Goal: Task Accomplishment & Management: Manage account settings

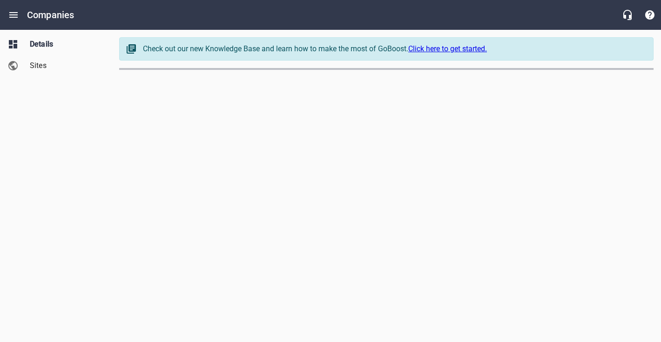
select select "[US_STATE]"
select select "63"
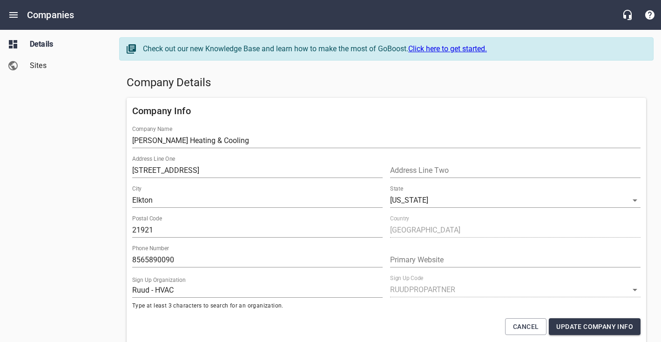
click at [32, 70] on span "Sites" at bounding box center [65, 65] width 71 height 11
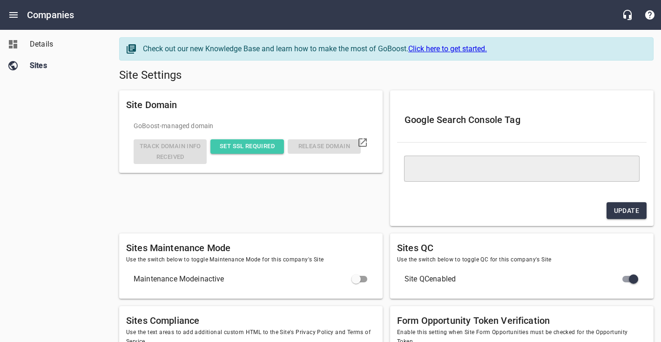
type textarea "<meta name="google-site-verification" content="eUlHPpepi35QHJKPb2oixXqoJbHk9D7O…"
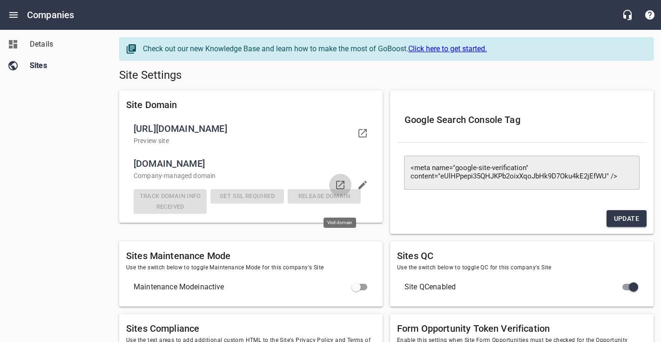
click at [336, 189] on icon at bounding box center [340, 185] width 8 height 8
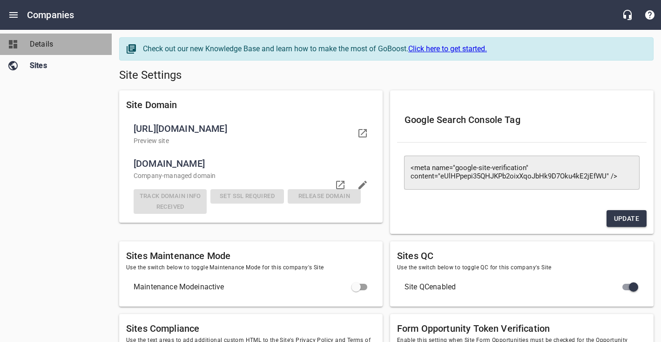
click at [54, 48] on span "Details" at bounding box center [65, 44] width 71 height 11
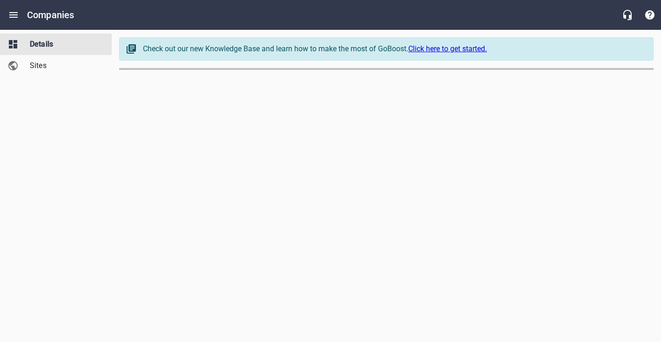
select select "[US_STATE]"
select select "63"
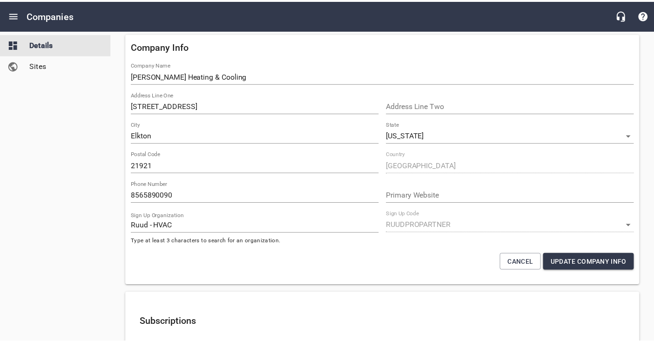
scroll to position [20, 0]
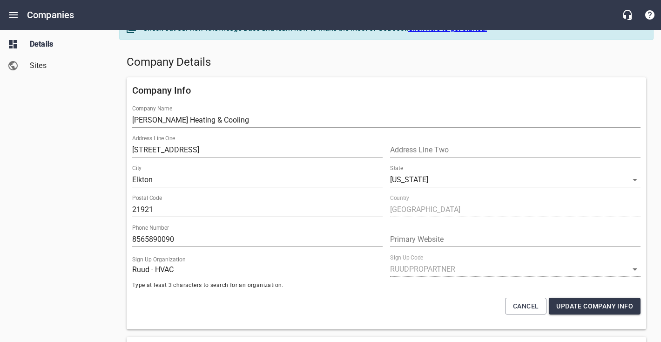
click at [41, 178] on div "Details Sites" at bounding box center [56, 171] width 112 height 342
click at [30, 69] on span "Sites" at bounding box center [65, 65] width 71 height 11
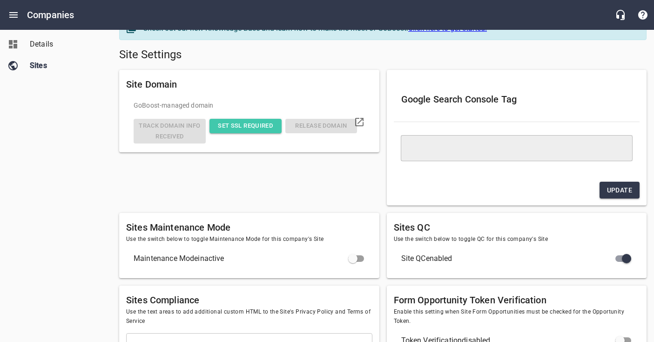
type textarea "<meta name="google-site-verification" content="eUlHPpepi35QHJKPb2oixXqoJbHk9D7O…"
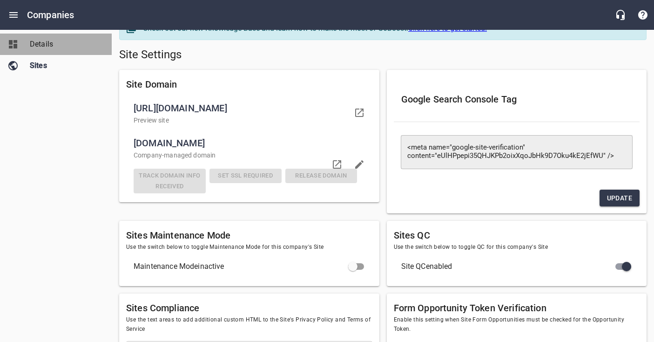
click at [47, 43] on span "Details" at bounding box center [65, 44] width 71 height 11
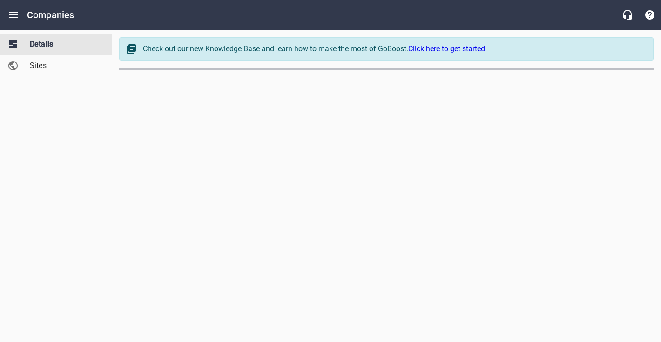
select select "[US_STATE]"
select select "63"
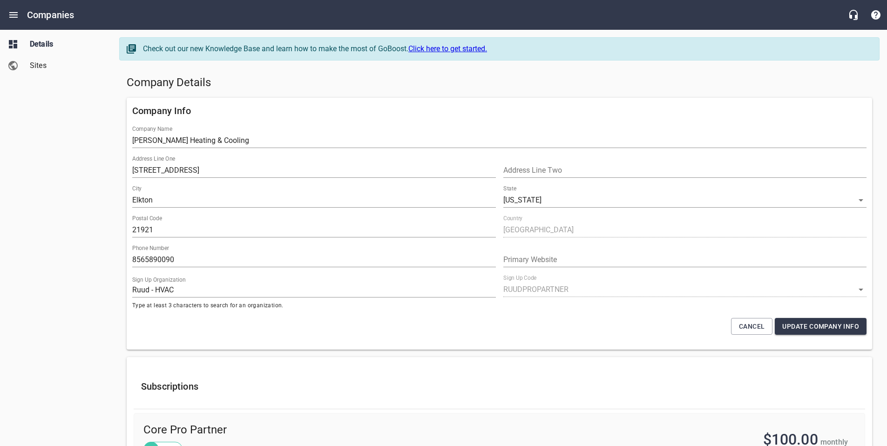
click at [145, 141] on input "[PERSON_NAME] Heating & Cooling" at bounding box center [499, 140] width 734 height 15
click at [146, 140] on input "[PERSON_NAME] Heating & Cooling" at bounding box center [499, 140] width 734 height 15
click at [140, 139] on input "[PERSON_NAME] Heating & Cooling" at bounding box center [499, 140] width 734 height 15
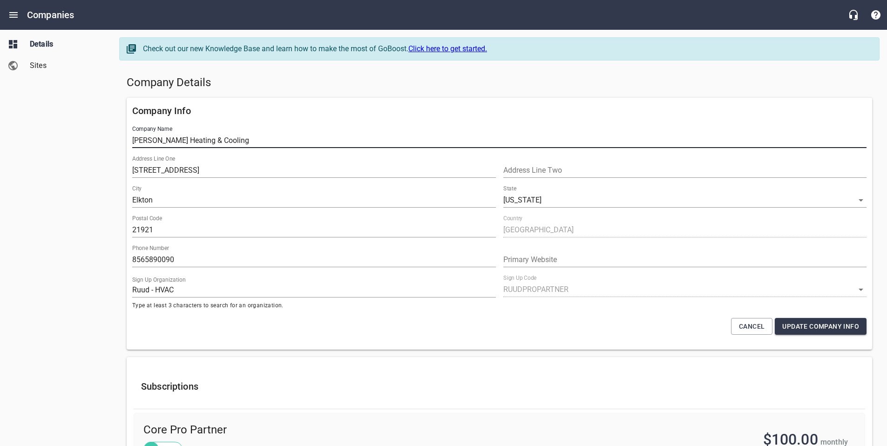
type input "[PERSON_NAME] Heating & Cooling"
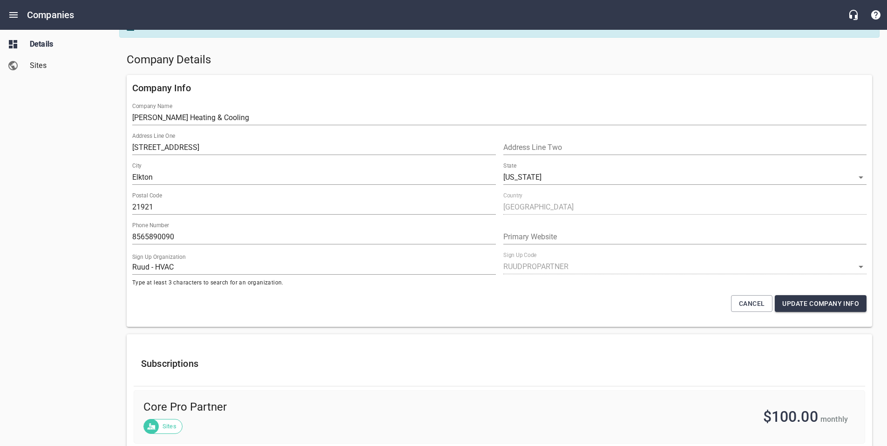
scroll to position [23, 0]
click at [156, 144] on input "[STREET_ADDRESS]" at bounding box center [314, 147] width 364 height 15
click at [149, 176] on input "Elkton" at bounding box center [314, 176] width 364 height 15
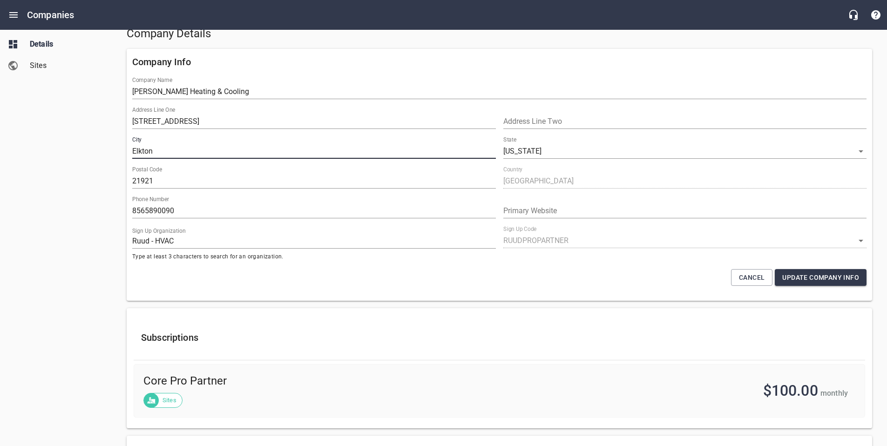
scroll to position [52, 0]
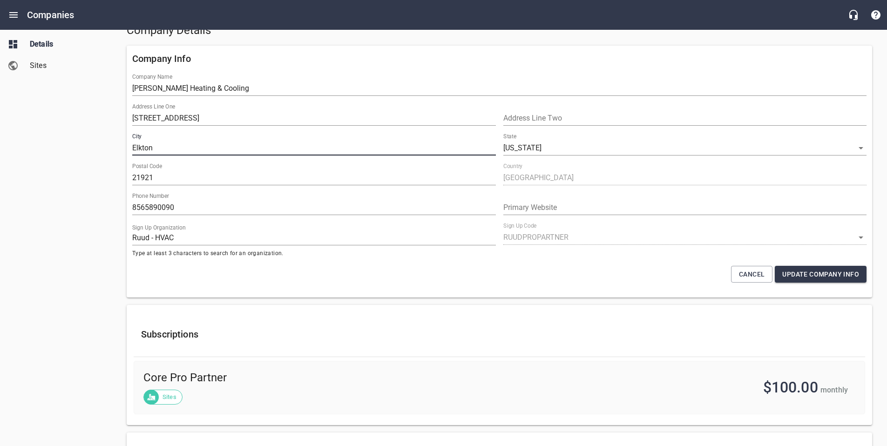
click at [187, 146] on input "Elkton" at bounding box center [314, 148] width 364 height 15
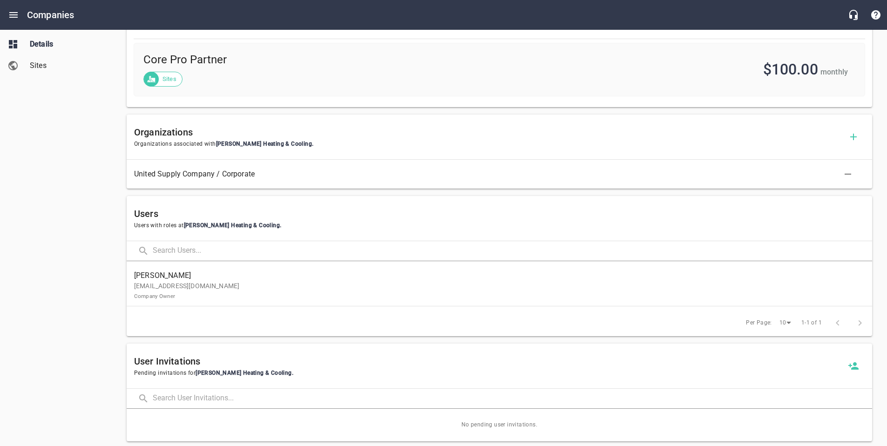
click at [300, 341] on div "User Invitations Pending invitations for [PERSON_NAME] Heating & Cooling ." at bounding box center [499, 366] width 745 height 45
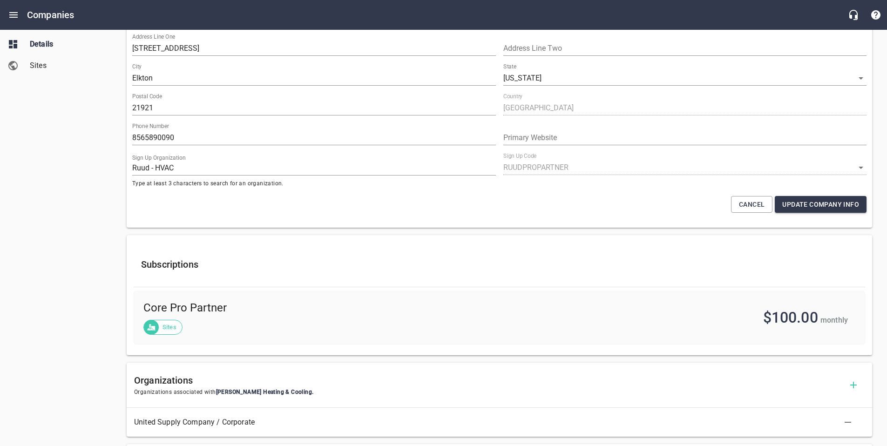
scroll to position [121, 0]
drag, startPoint x: 139, startPoint y: 169, endPoint x: 165, endPoint y: 169, distance: 26.1
click at [165, 169] on input "Ruud - HVAC" at bounding box center [314, 169] width 364 height 15
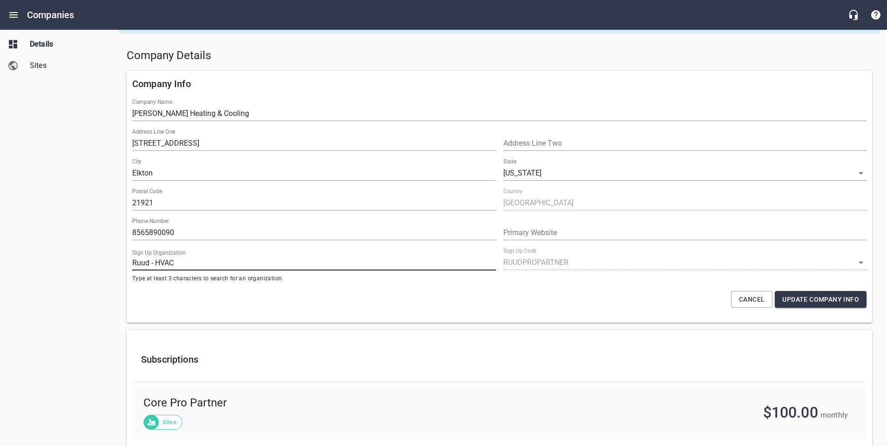
scroll to position [29, 0]
click at [87, 255] on div "Details Sites" at bounding box center [56, 223] width 112 height 446
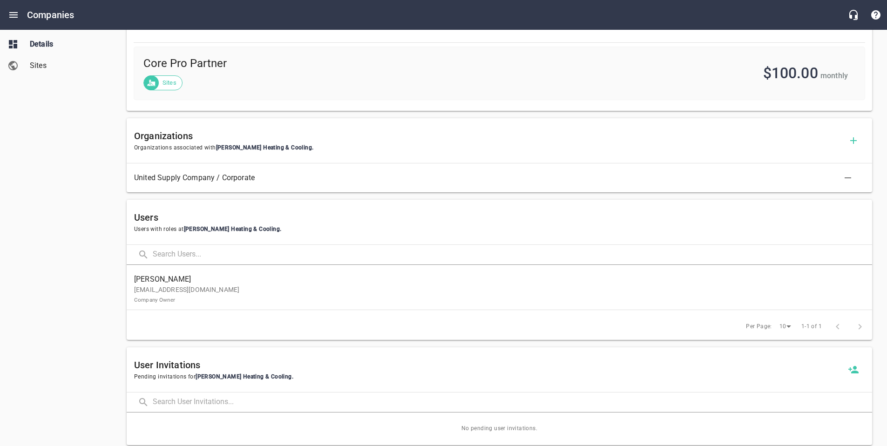
scroll to position [380, 0]
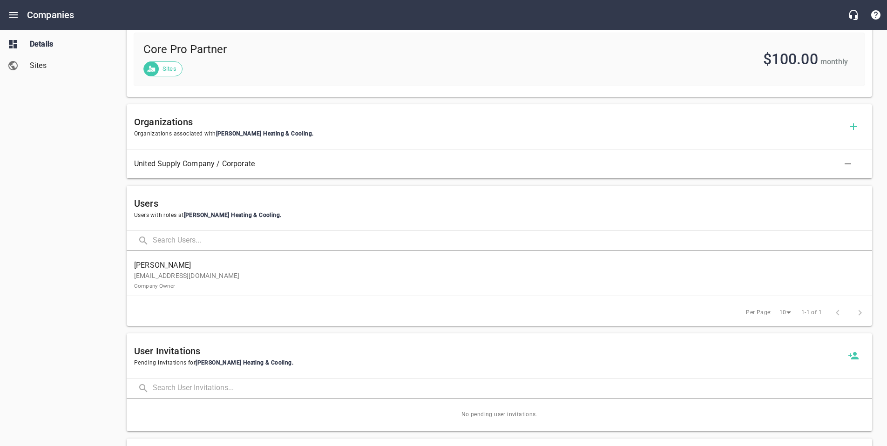
click at [408, 277] on p "[EMAIL_ADDRESS][DOMAIN_NAME] Company Owner" at bounding box center [495, 281] width 723 height 20
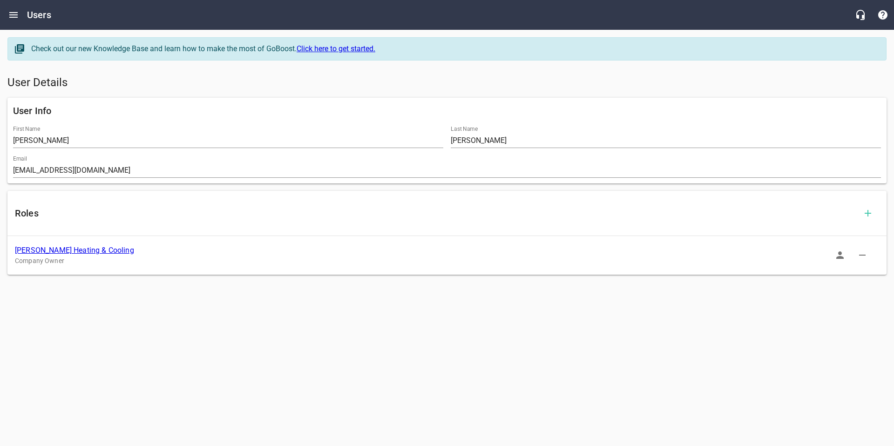
click at [661, 250] on icon "button" at bounding box center [839, 255] width 11 height 11
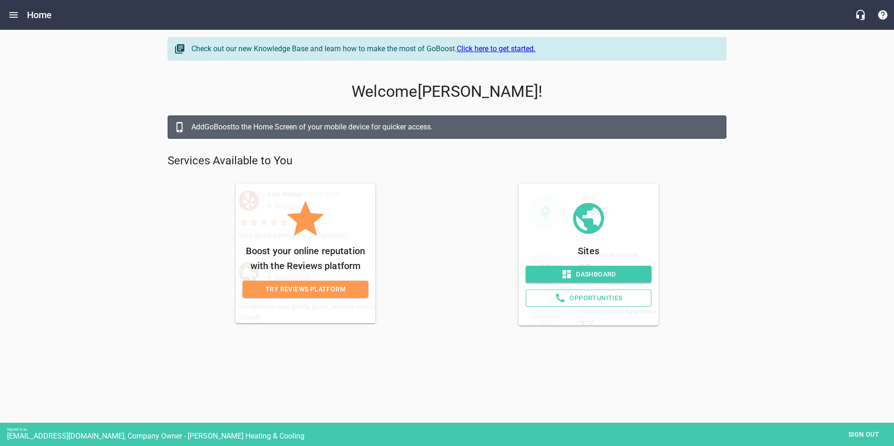
click at [317, 290] on span "Try Reviews Platform" at bounding box center [305, 290] width 111 height 12
